Goal: Transaction & Acquisition: Book appointment/travel/reservation

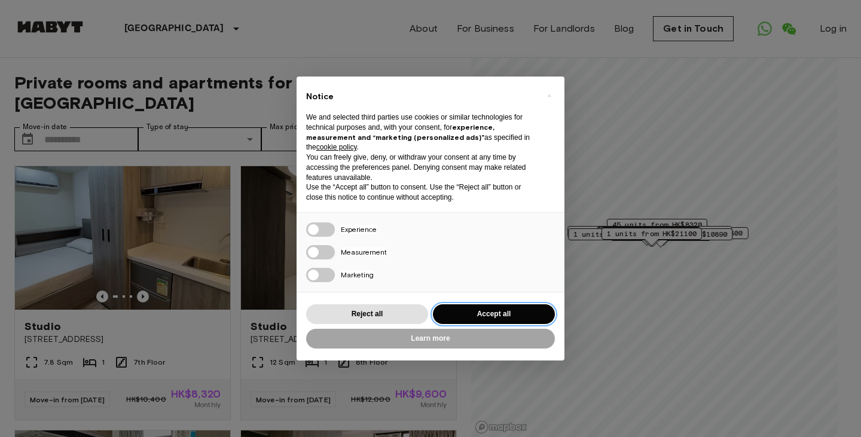
click at [513, 313] on button "Accept all" at bounding box center [494, 314] width 122 height 20
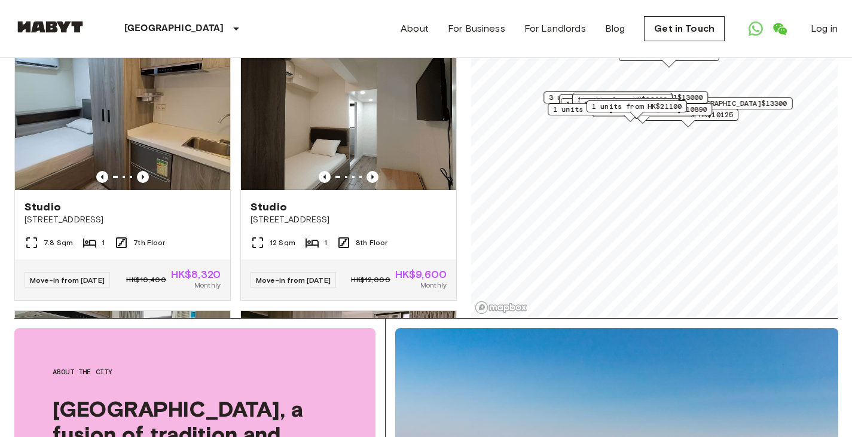
scroll to position [239, 0]
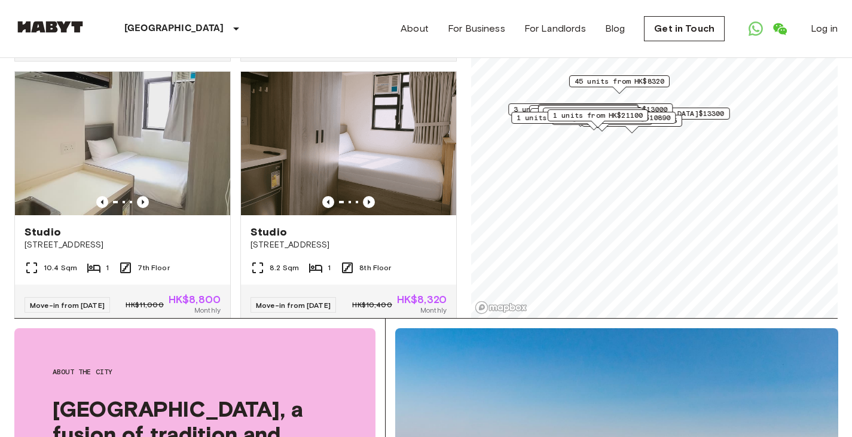
scroll to position [419, 0]
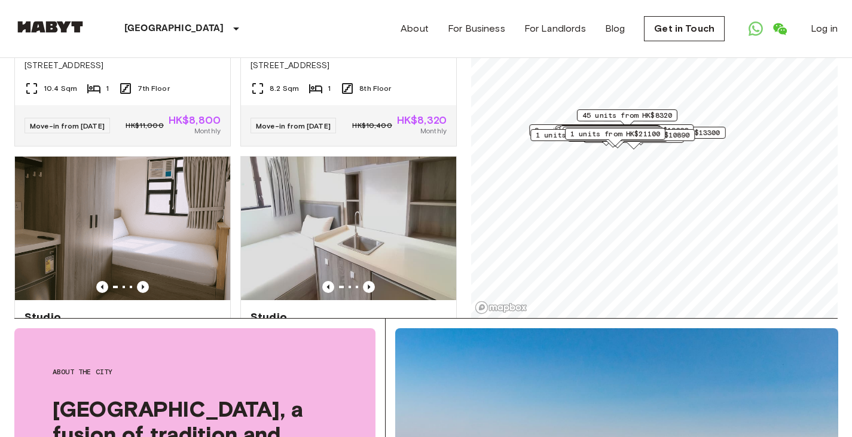
scroll to position [299, 0]
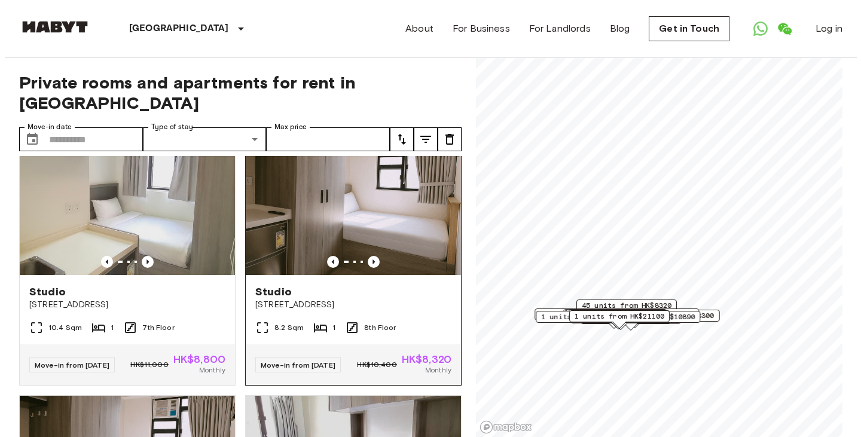
scroll to position [658, 0]
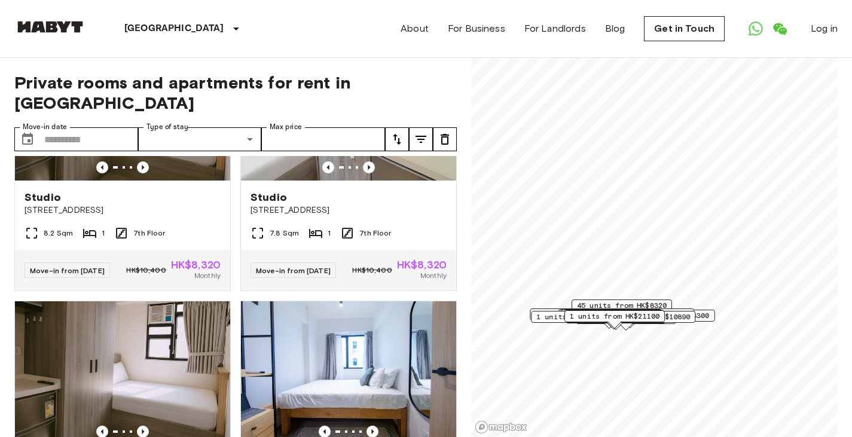
click at [419, 136] on icon "tune" at bounding box center [421, 139] width 11 height 7
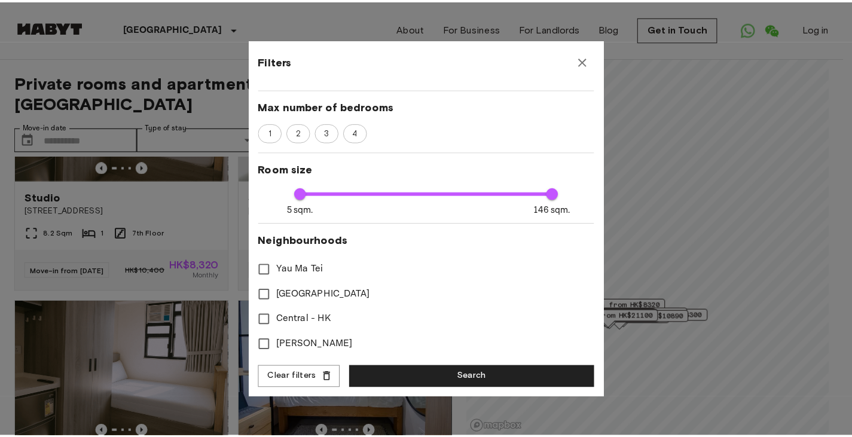
scroll to position [0, 0]
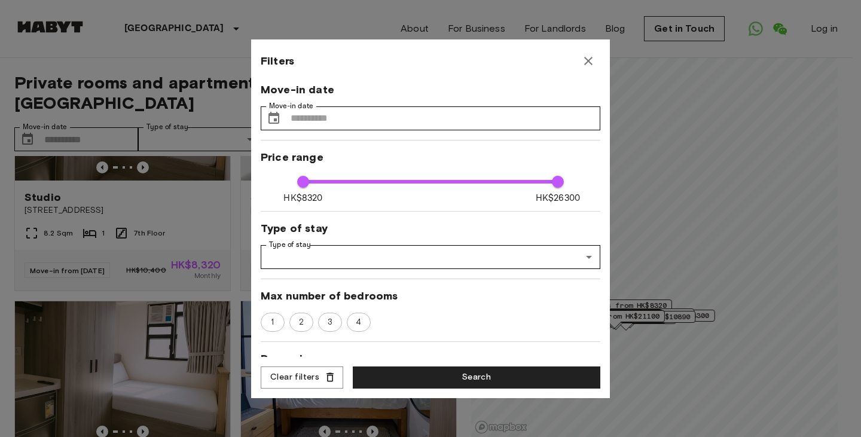
click at [589, 60] on icon "button" at bounding box center [588, 61] width 8 height 8
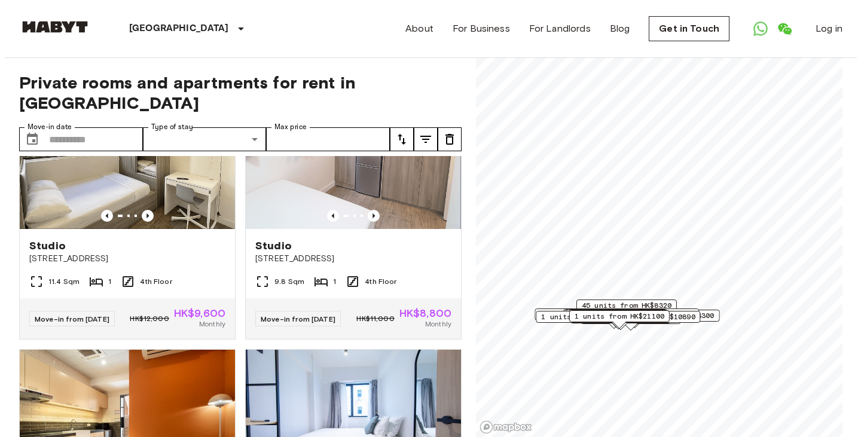
scroll to position [3296, 0]
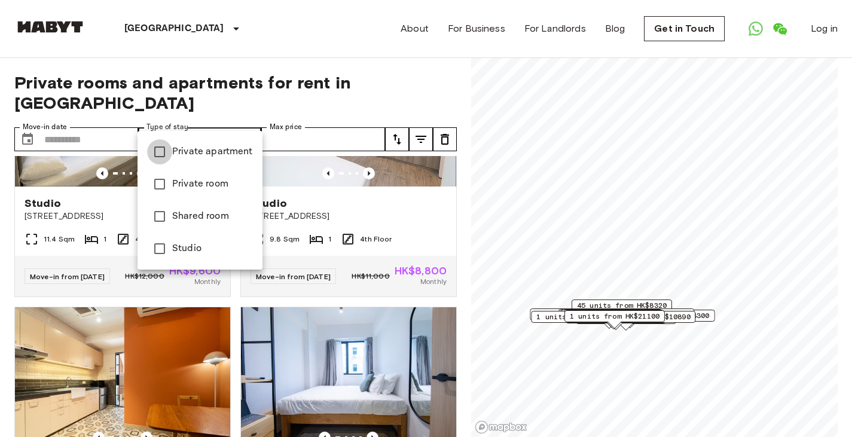
type input "**********"
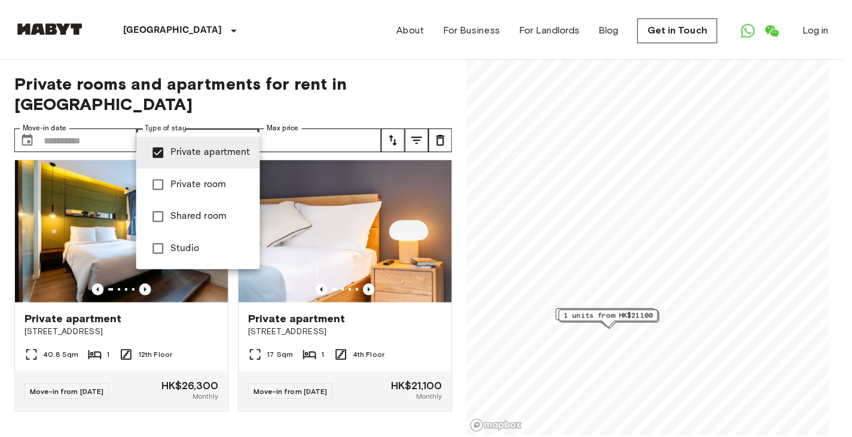
scroll to position [272, 0]
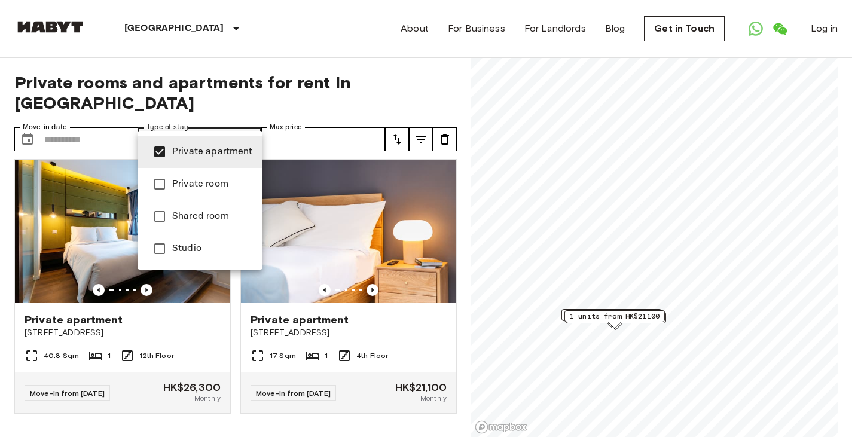
click at [246, 47] on div at bounding box center [430, 218] width 861 height 437
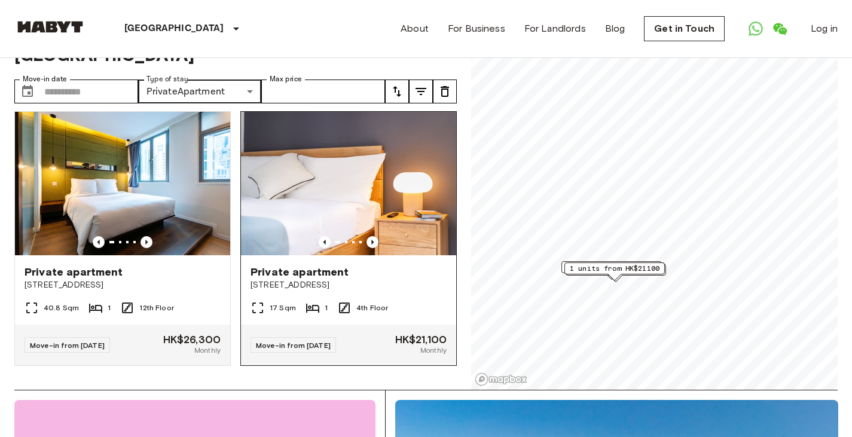
scroll to position [60, 0]
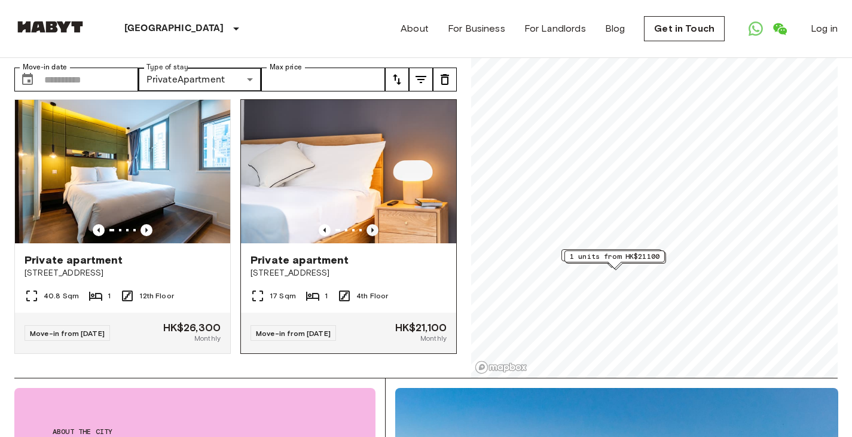
click at [368, 224] on icon "Previous image" at bounding box center [373, 230] width 12 height 12
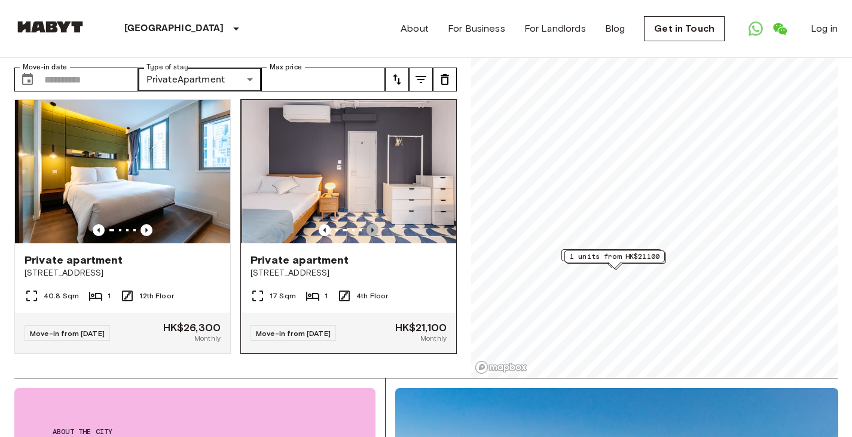
click at [368, 224] on icon "Previous image" at bounding box center [373, 230] width 12 height 12
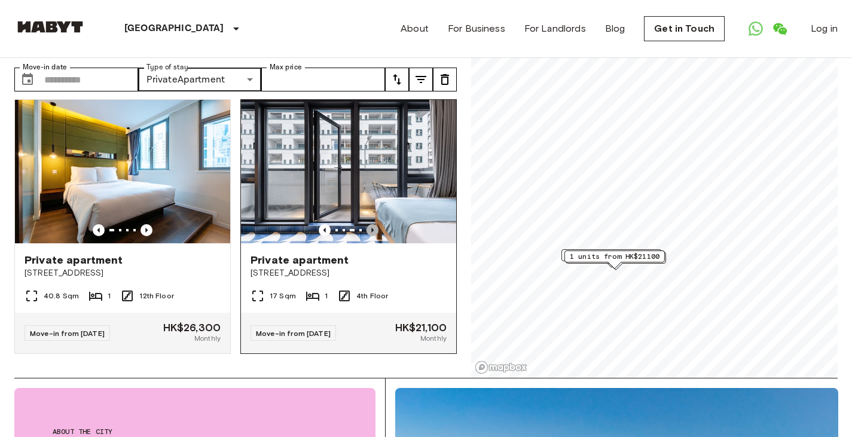
click at [368, 224] on icon "Previous image" at bounding box center [373, 230] width 12 height 12
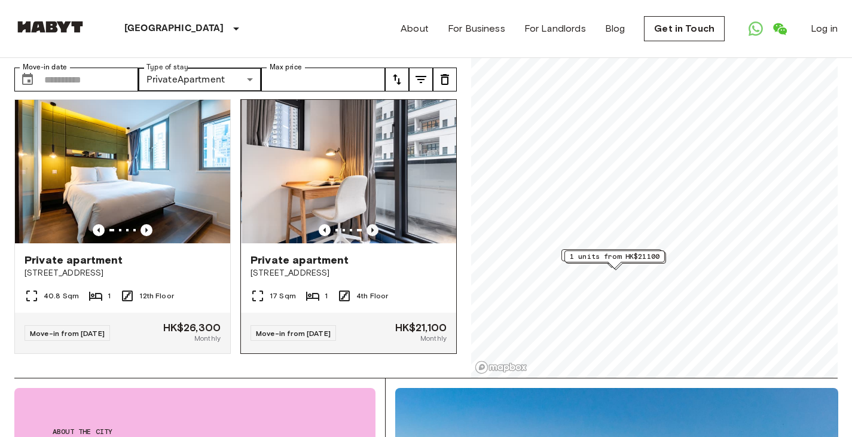
click at [368, 224] on icon "Previous image" at bounding box center [373, 230] width 12 height 12
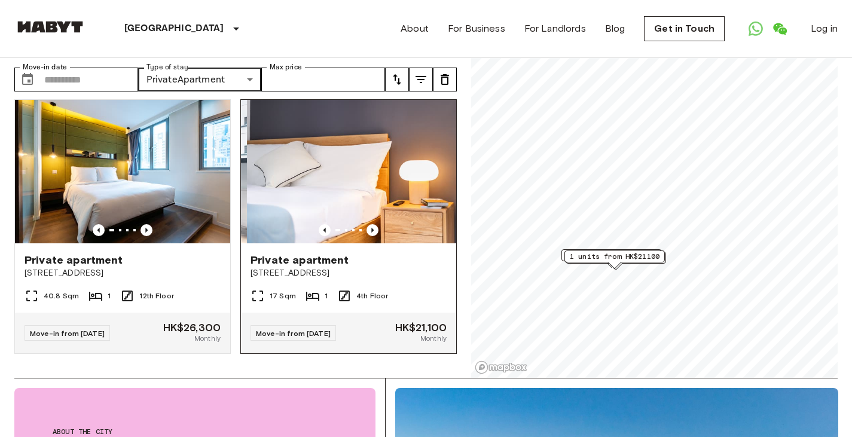
click at [358, 136] on img at bounding box center [354, 172] width 215 height 144
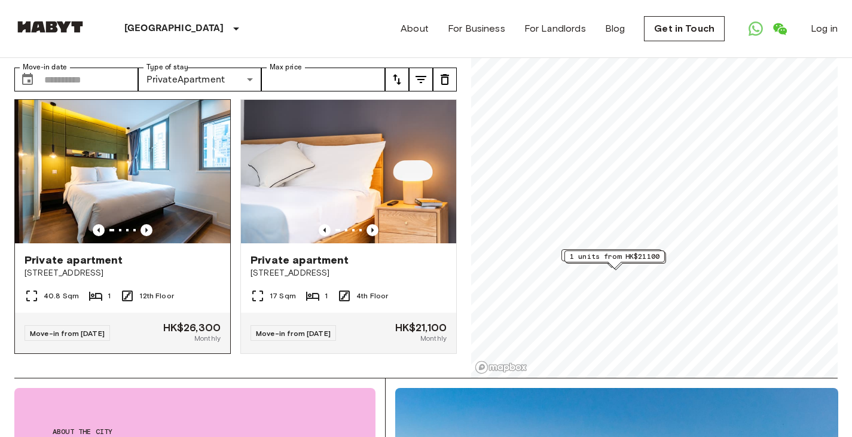
click at [136, 170] on img at bounding box center [122, 172] width 215 height 144
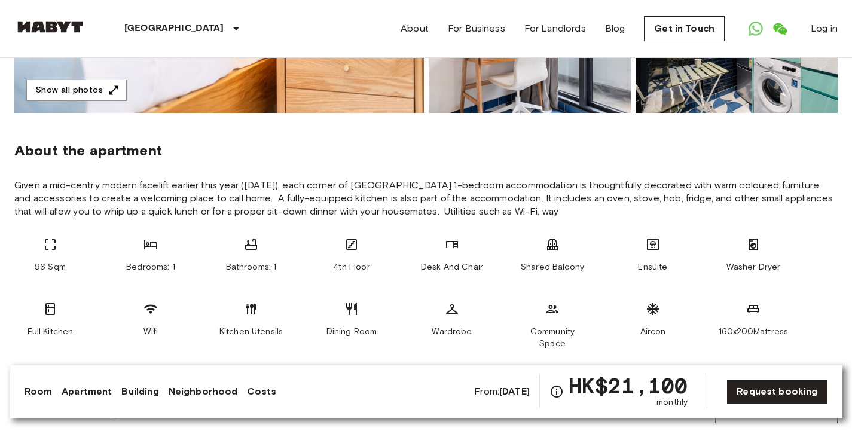
scroll to position [658, 0]
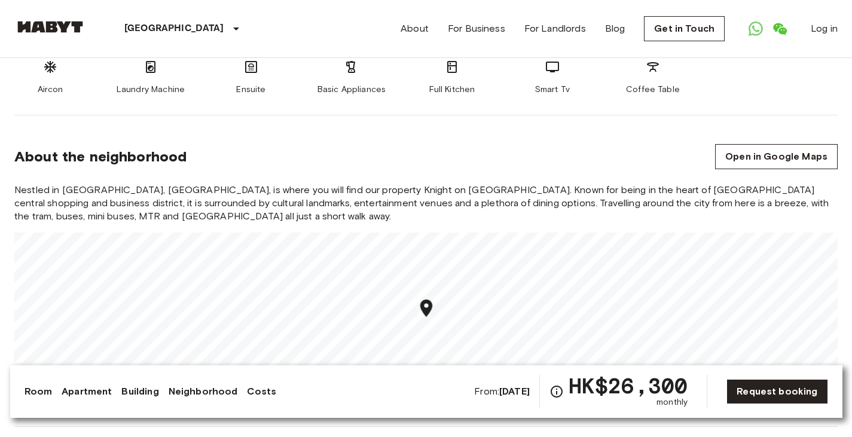
scroll to position [189, 0]
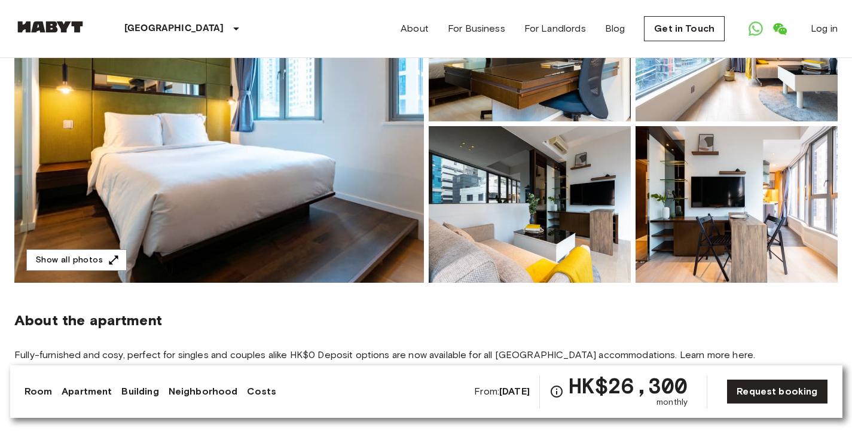
click at [293, 144] on img at bounding box center [219, 124] width 410 height 318
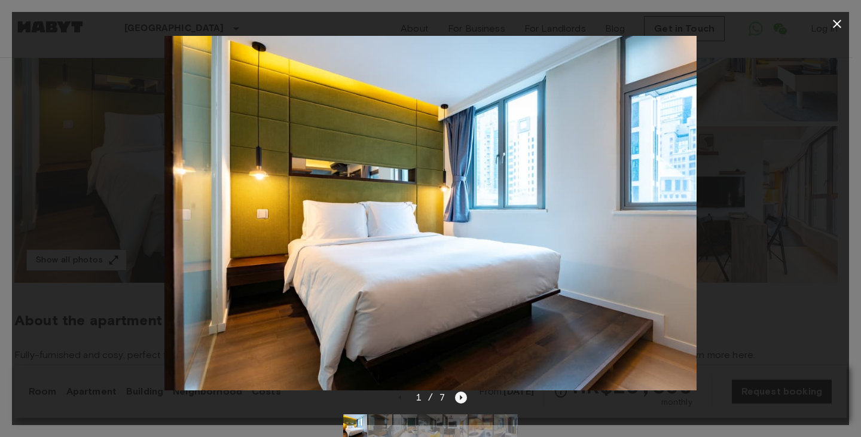
click at [459, 398] on icon "Next image" at bounding box center [461, 398] width 12 height 12
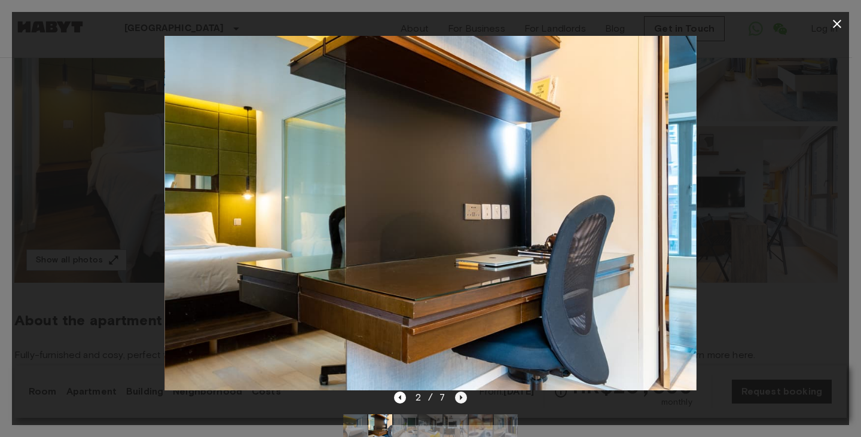
click at [459, 398] on icon "Next image" at bounding box center [461, 398] width 12 height 12
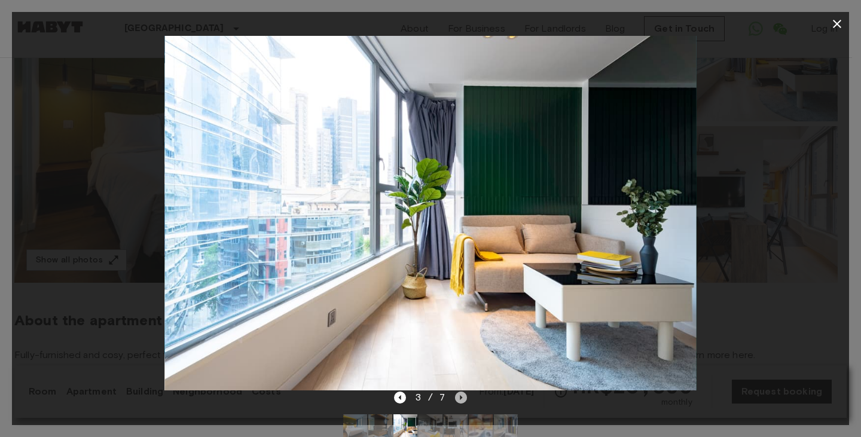
click at [459, 398] on icon "Next image" at bounding box center [461, 398] width 12 height 12
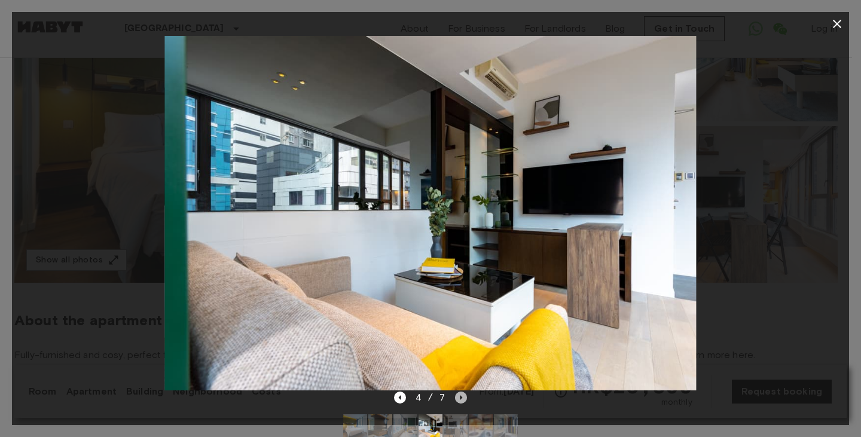
click at [459, 398] on icon "Next image" at bounding box center [461, 398] width 12 height 12
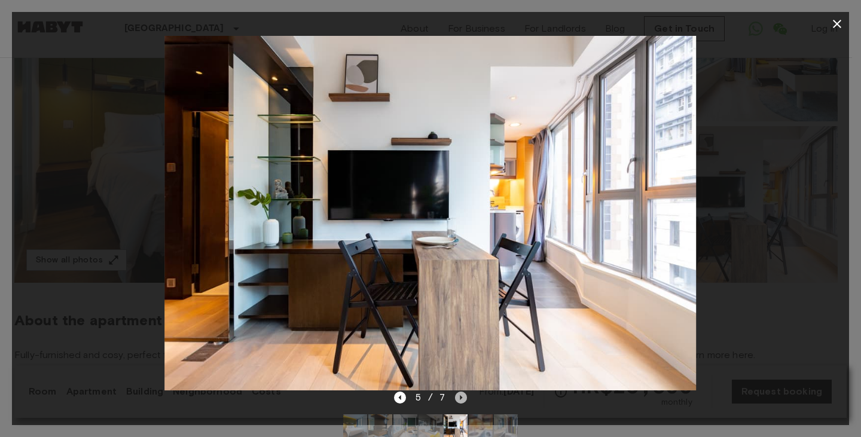
click at [459, 398] on icon "Next image" at bounding box center [461, 398] width 12 height 12
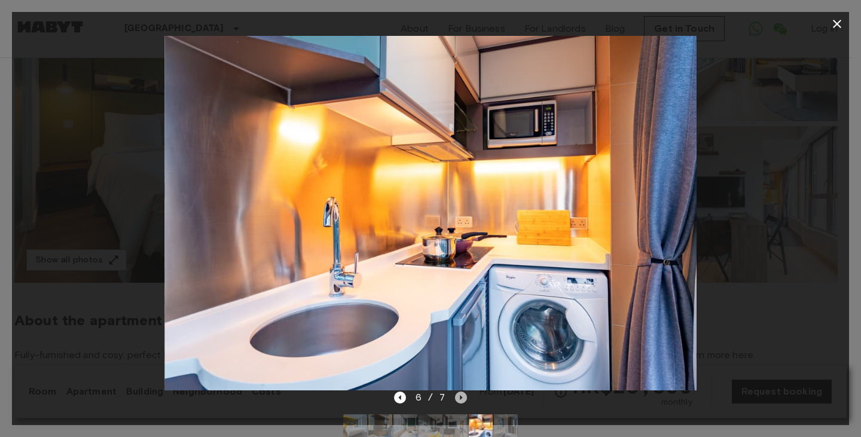
click at [459, 398] on icon "Next image" at bounding box center [461, 398] width 12 height 12
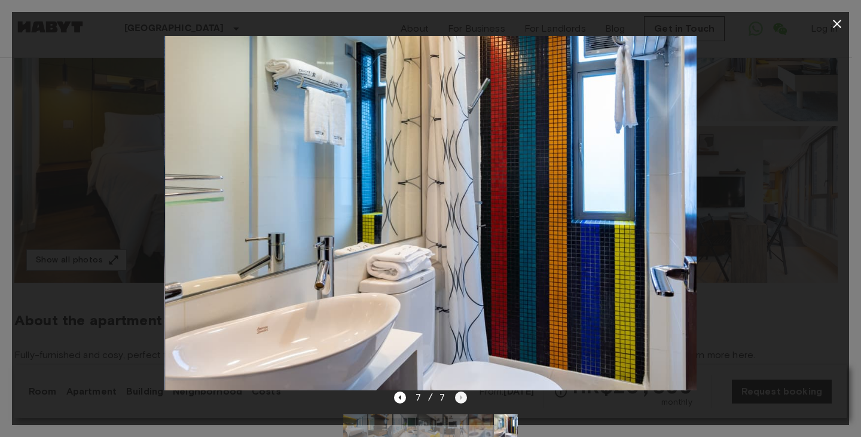
click at [459, 398] on div "7 / 7" at bounding box center [431, 398] width 74 height 14
click at [788, 63] on div at bounding box center [430, 213] width 837 height 355
click at [843, 17] on icon "button" at bounding box center [837, 24] width 14 height 14
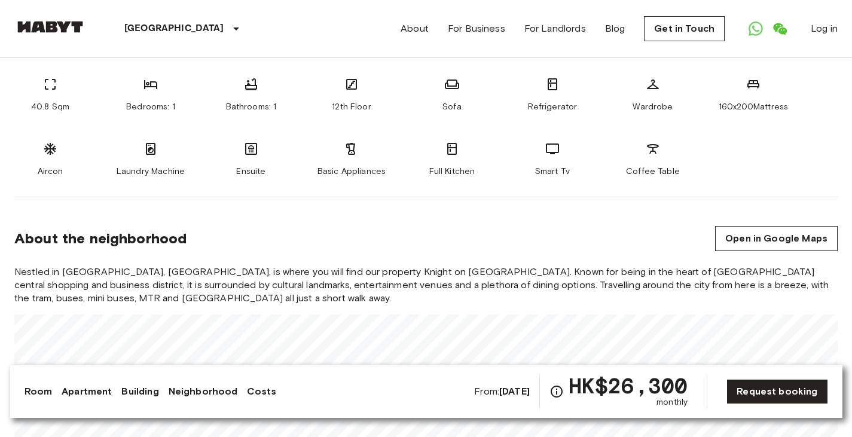
scroll to position [608, 0]
